Goal: Task Accomplishment & Management: Use online tool/utility

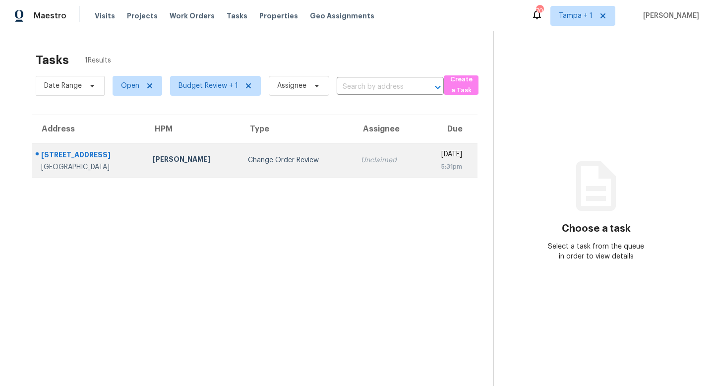
click at [253, 158] on div "Change Order Review" at bounding box center [296, 160] width 97 height 10
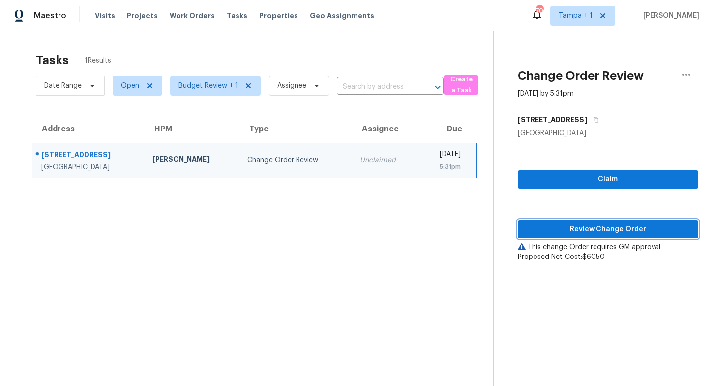
click at [637, 227] on span "Review Change Order" at bounding box center [608, 229] width 165 height 12
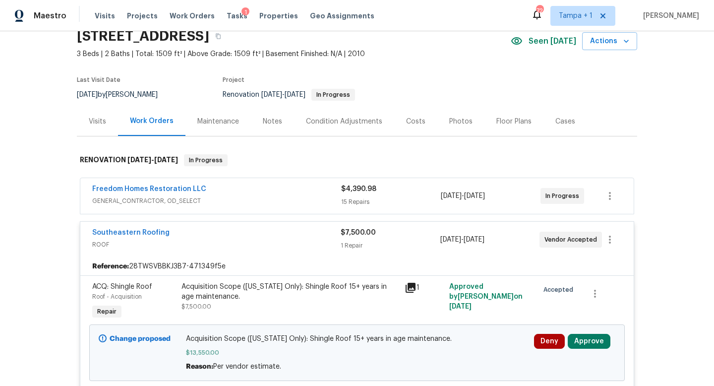
scroll to position [45, 0]
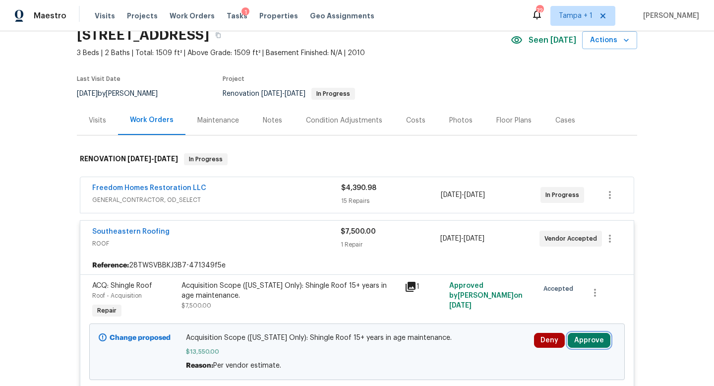
click at [585, 340] on button "Approve" at bounding box center [589, 340] width 43 height 15
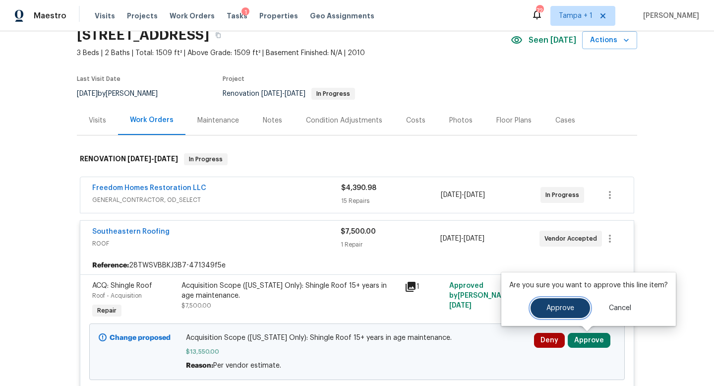
click at [557, 305] on span "Approve" at bounding box center [561, 308] width 28 height 7
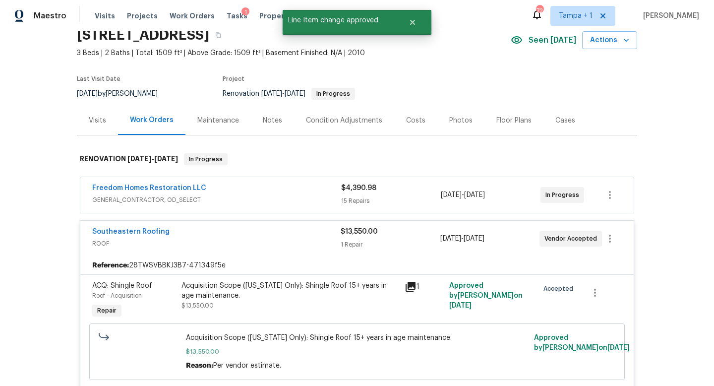
click at [311, 237] on div "Southeastern Roofing" at bounding box center [216, 233] width 249 height 12
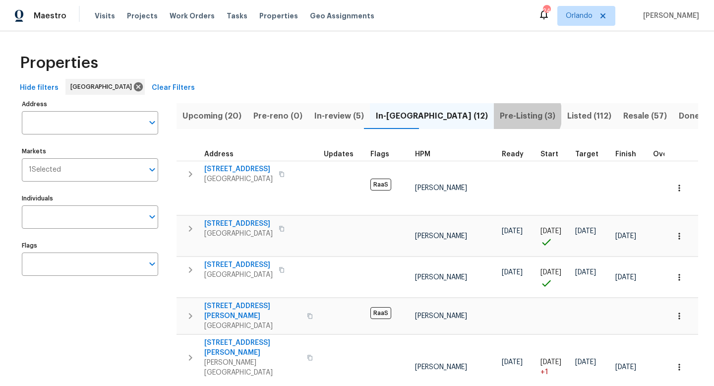
click at [500, 115] on span "Pre-Listing (3)" at bounding box center [528, 116] width 56 height 14
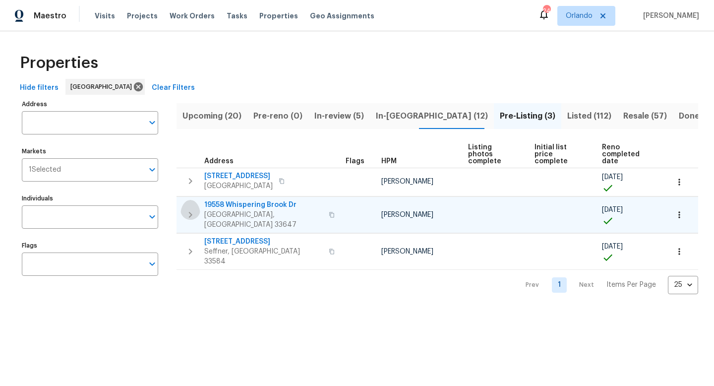
click at [191, 209] on icon "button" at bounding box center [191, 215] width 12 height 12
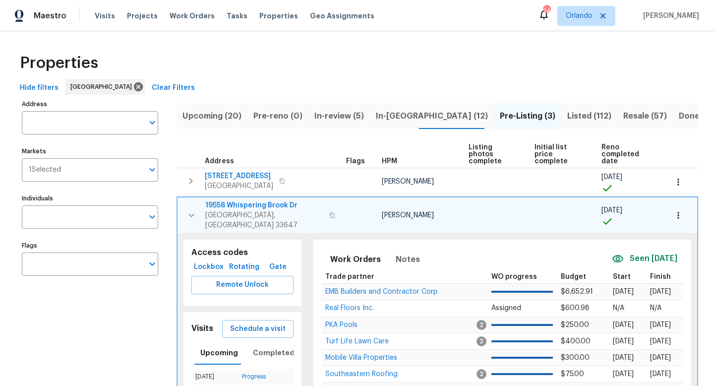
click at [245, 200] on span "19558 Whispering Brook Dr" at bounding box center [264, 205] width 118 height 10
click at [134, 86] on icon at bounding box center [138, 86] width 9 height 9
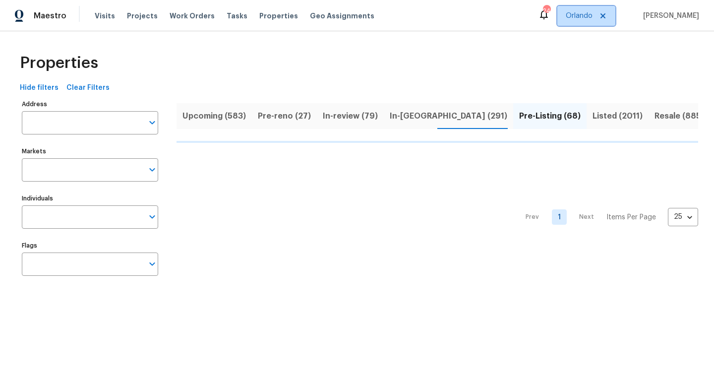
click at [584, 13] on span "Orlando" at bounding box center [579, 16] width 27 height 10
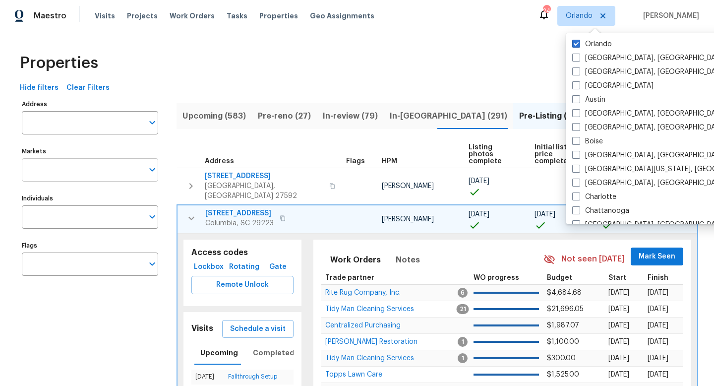
click at [155, 173] on icon "Open" at bounding box center [152, 170] width 12 height 12
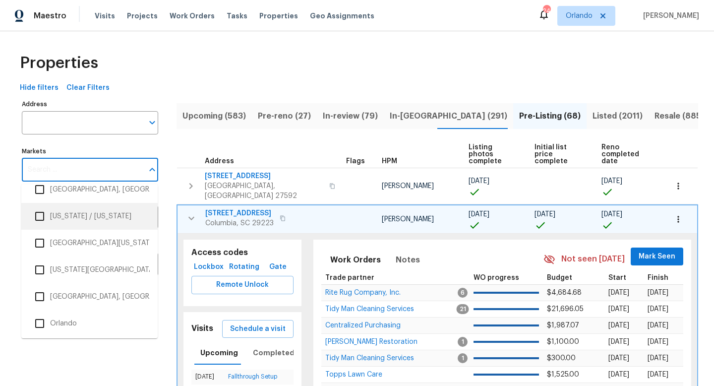
scroll to position [1326, 0]
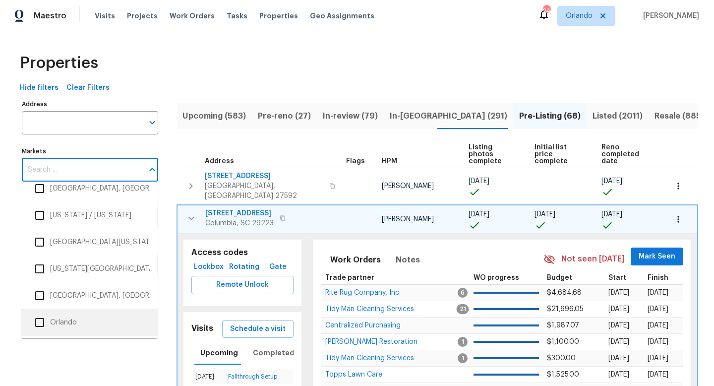
click at [43, 321] on input "checkbox" at bounding box center [39, 322] width 21 height 21
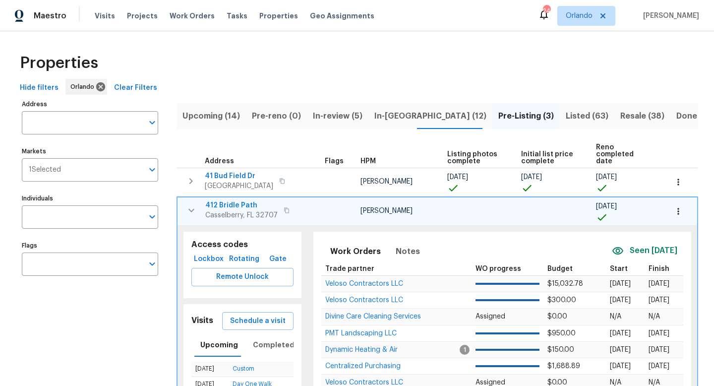
click at [182, 40] on div "Properties Hide filters Orlando Clear Filters Address Address Markets 1 Selecte…" at bounding box center [357, 271] width 714 height 480
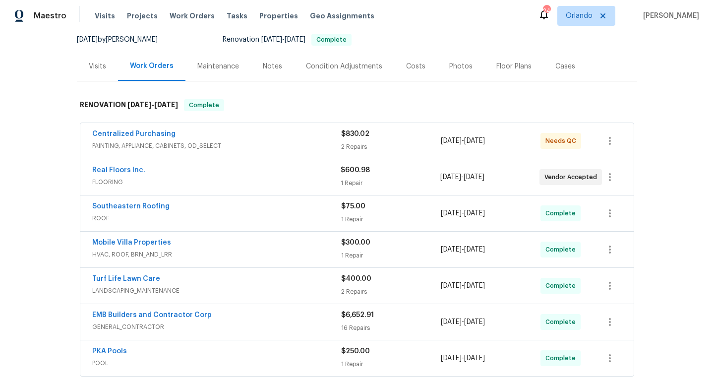
scroll to position [131, 0]
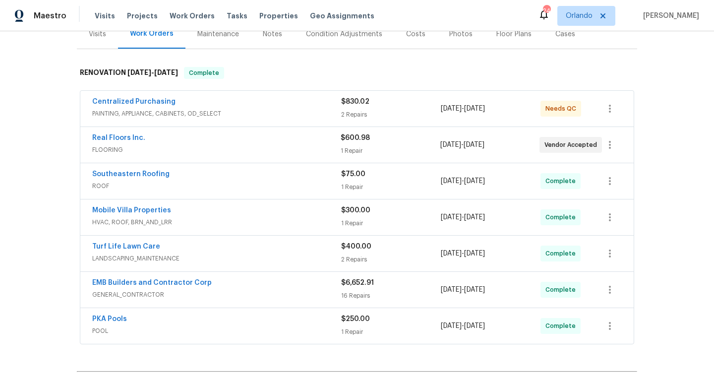
click at [291, 150] on span "FLOORING" at bounding box center [216, 150] width 249 height 10
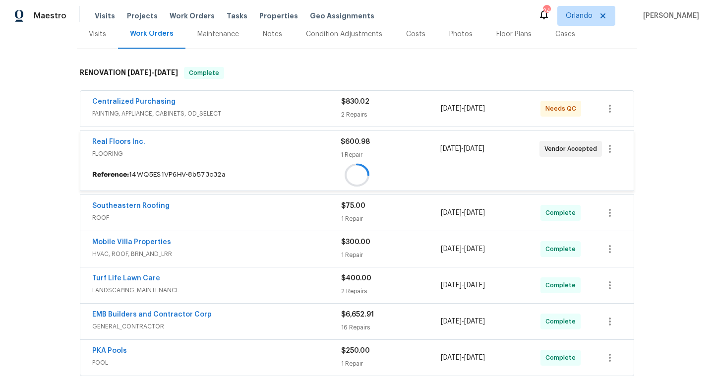
click at [291, 150] on span "FLOORING" at bounding box center [216, 154] width 249 height 10
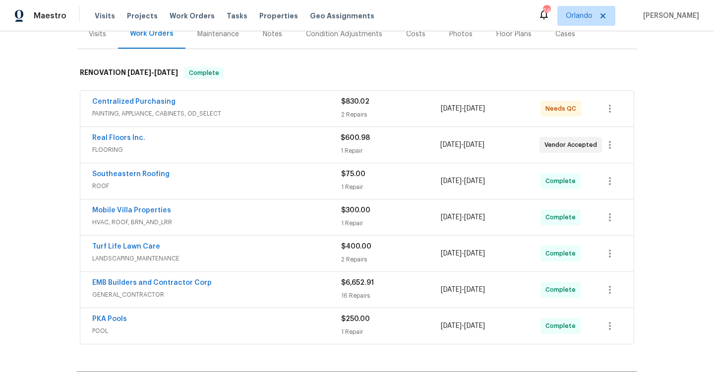
click at [291, 150] on span "FLOORING" at bounding box center [216, 150] width 249 height 10
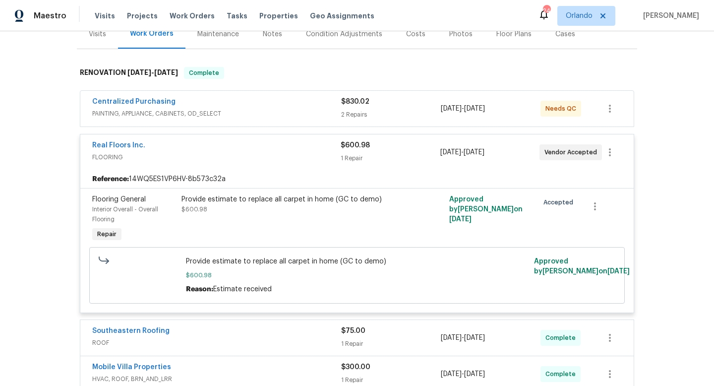
click at [320, 163] on div "Real Floors Inc. FLOORING" at bounding box center [216, 152] width 249 height 24
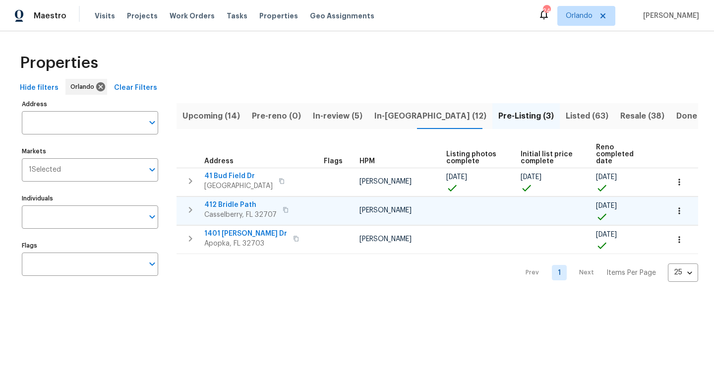
click at [191, 204] on icon "button" at bounding box center [191, 210] width 12 height 12
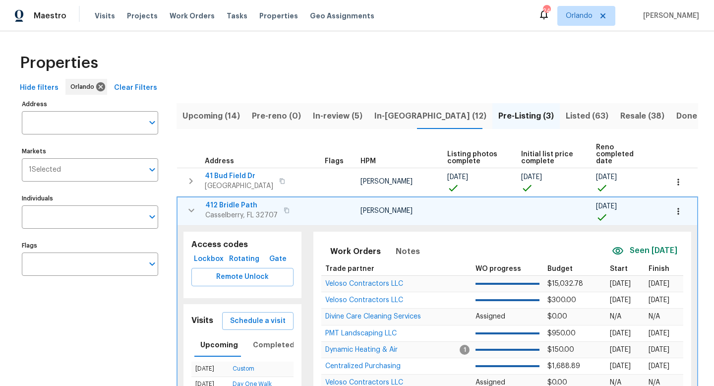
click at [230, 200] on span "412 Bridle Path" at bounding box center [241, 205] width 72 height 10
click at [192, 205] on icon "button" at bounding box center [192, 210] width 12 height 12
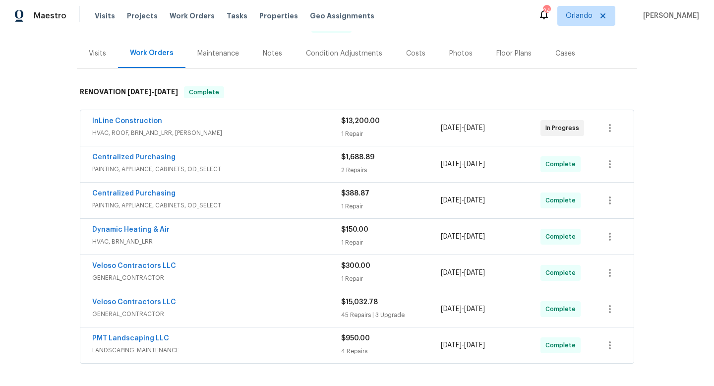
scroll to position [111, 0]
click at [305, 307] on div "Veloso Contractors LLC" at bounding box center [216, 304] width 249 height 12
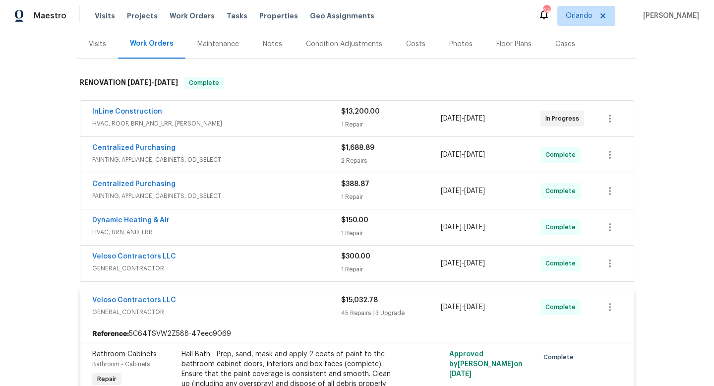
scroll to position [134, 0]
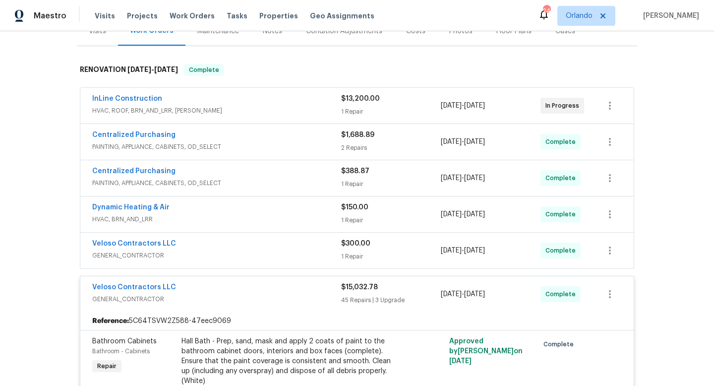
click at [293, 289] on div "Veloso Contractors LLC" at bounding box center [216, 288] width 249 height 12
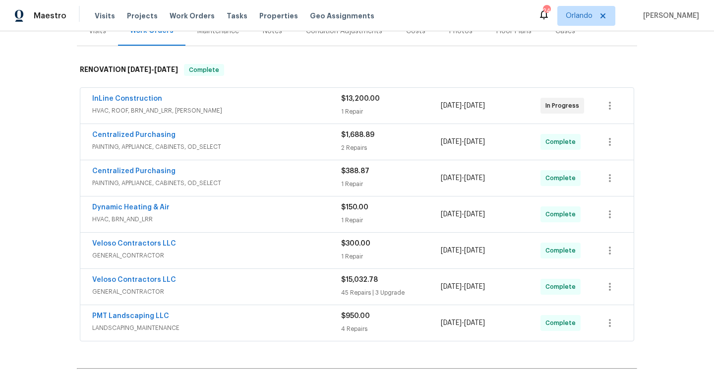
click at [303, 106] on span "HVAC, ROOF, BRN_AND_LRR, WELLS" at bounding box center [216, 111] width 249 height 10
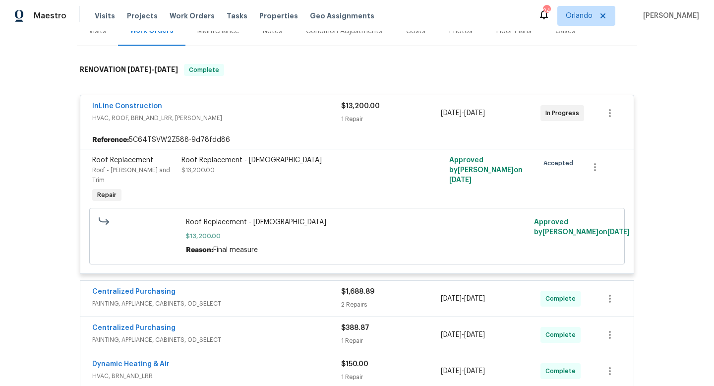
click at [410, 123] on div "1 Repair" at bounding box center [391, 119] width 100 height 10
click at [410, 123] on div "InLine Construction HVAC, ROOF, BRN_AND_LRR, WELLS $13,200.00 1 Repair 9/11/202…" at bounding box center [357, 113] width 554 height 36
